Goal: Transaction & Acquisition: Subscribe to service/newsletter

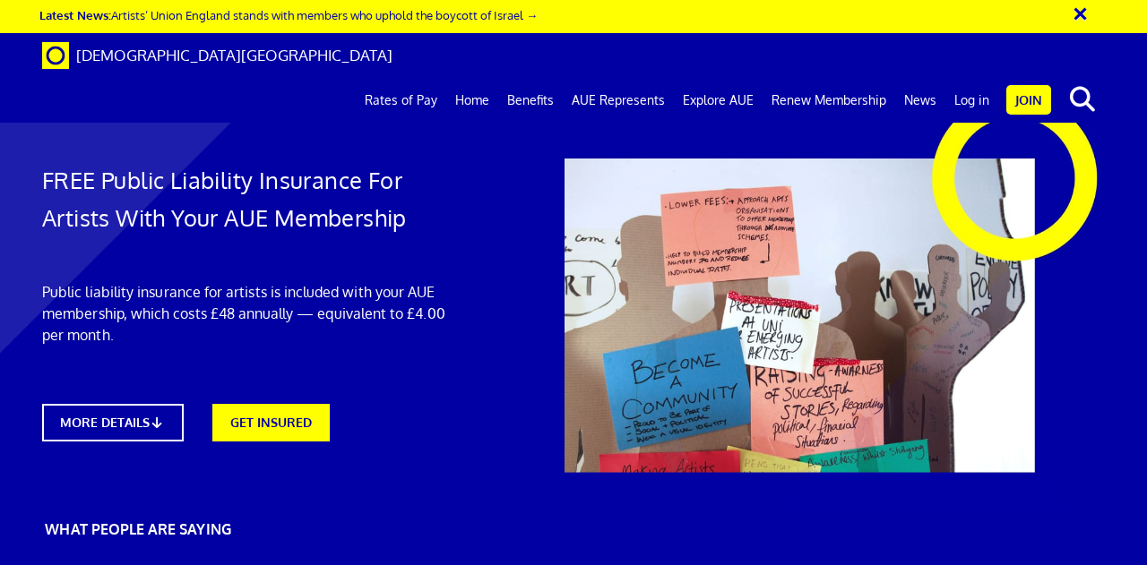
scroll to position [4291, 0]
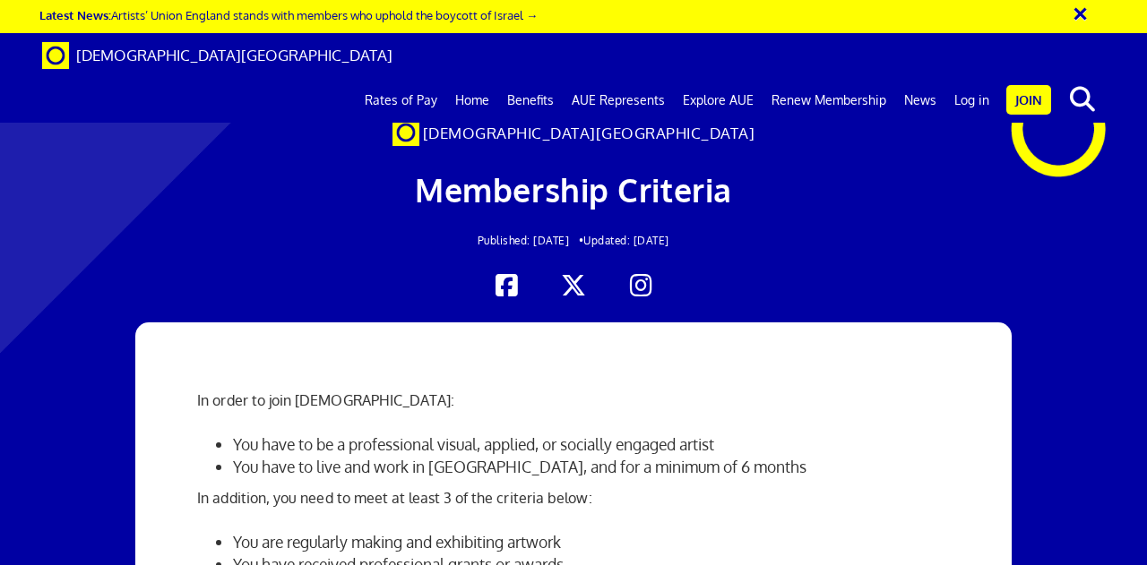
scroll to position [915, 0]
click at [529, 78] on link "Benefits" at bounding box center [530, 100] width 65 height 45
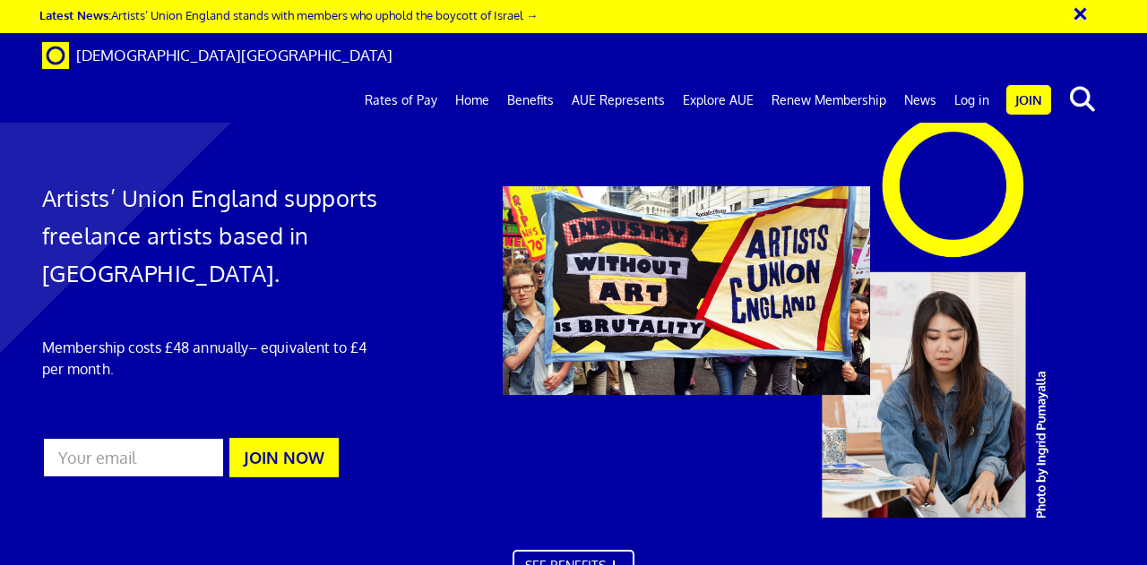
scroll to position [973, 0]
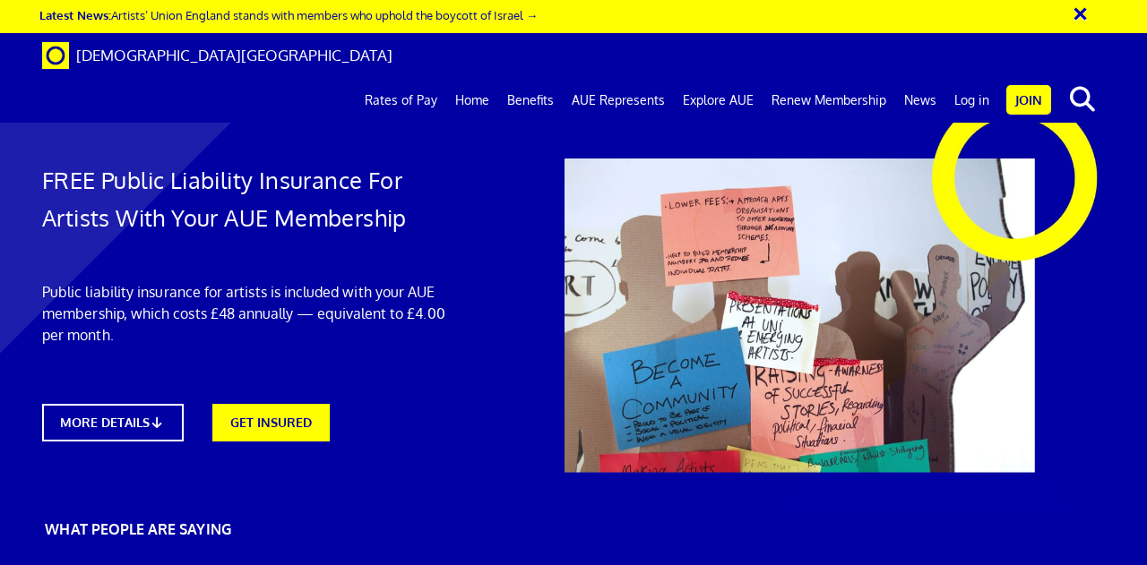
scroll to position [0, 4]
click at [261, 427] on link "GET INSURED" at bounding box center [270, 420] width 129 height 41
click at [273, 400] on link "GET INSURED" at bounding box center [270, 420] width 129 height 41
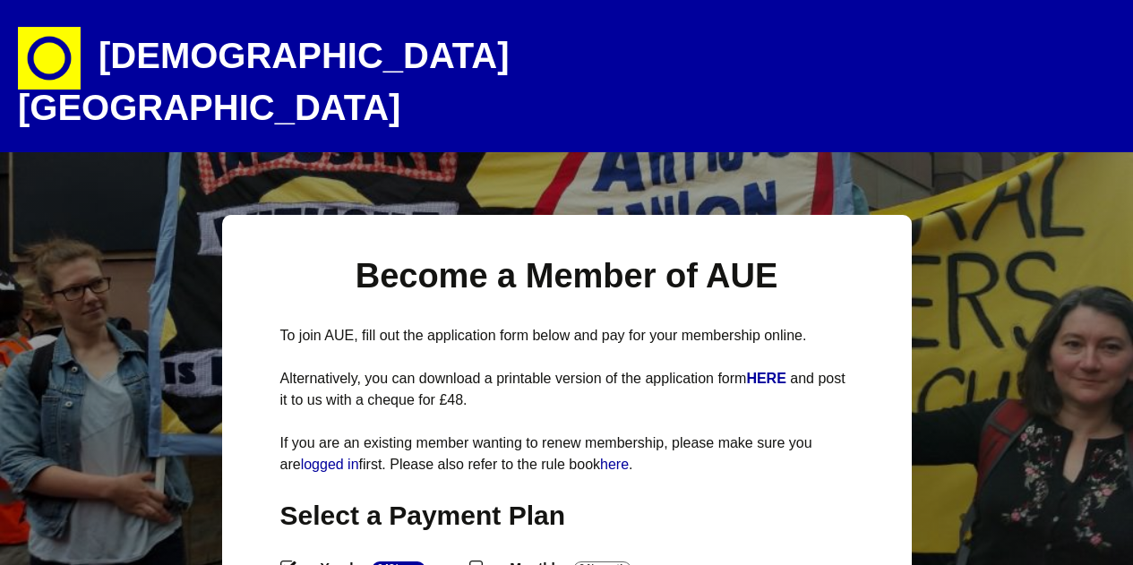
select select
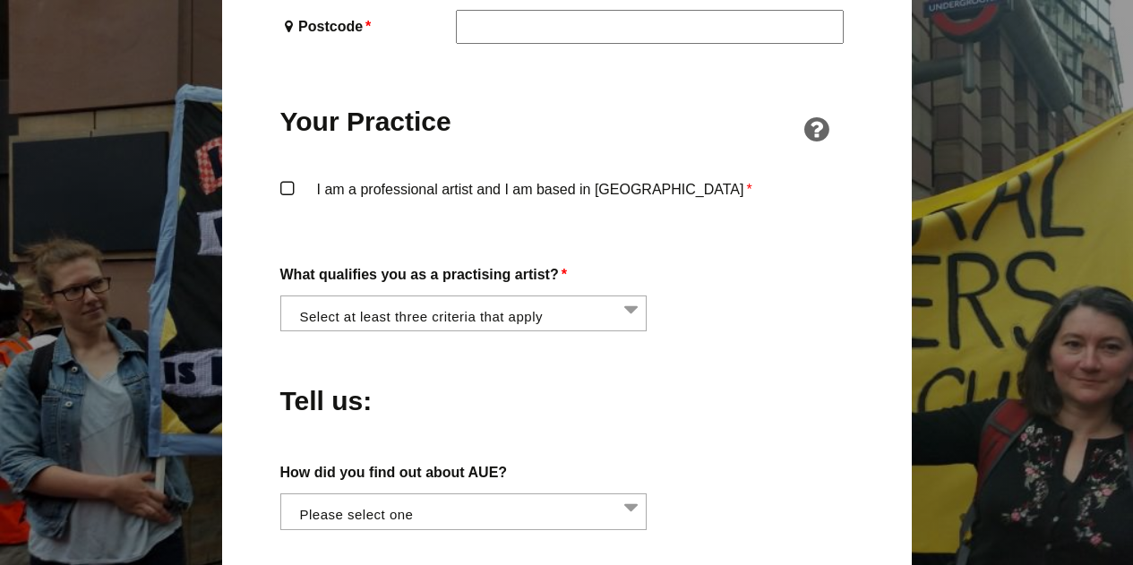
scroll to position [1347, 0]
